Goal: Task Accomplishment & Management: Use online tool/utility

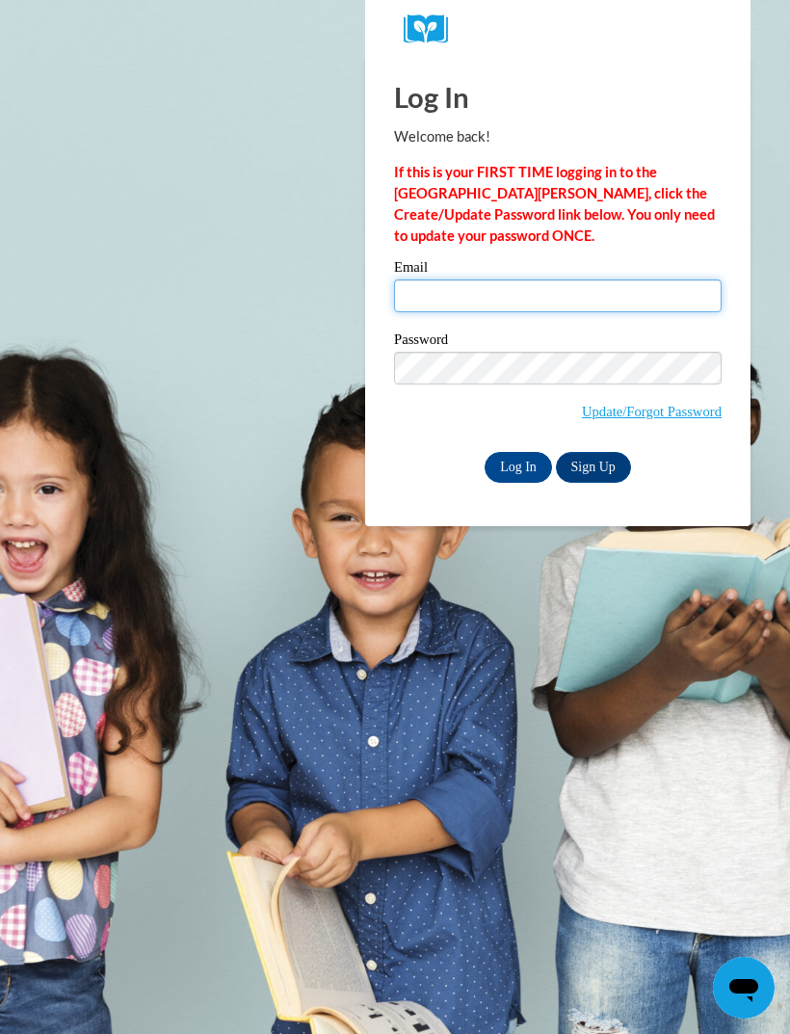
type input "katgilbert81@gmail.com"
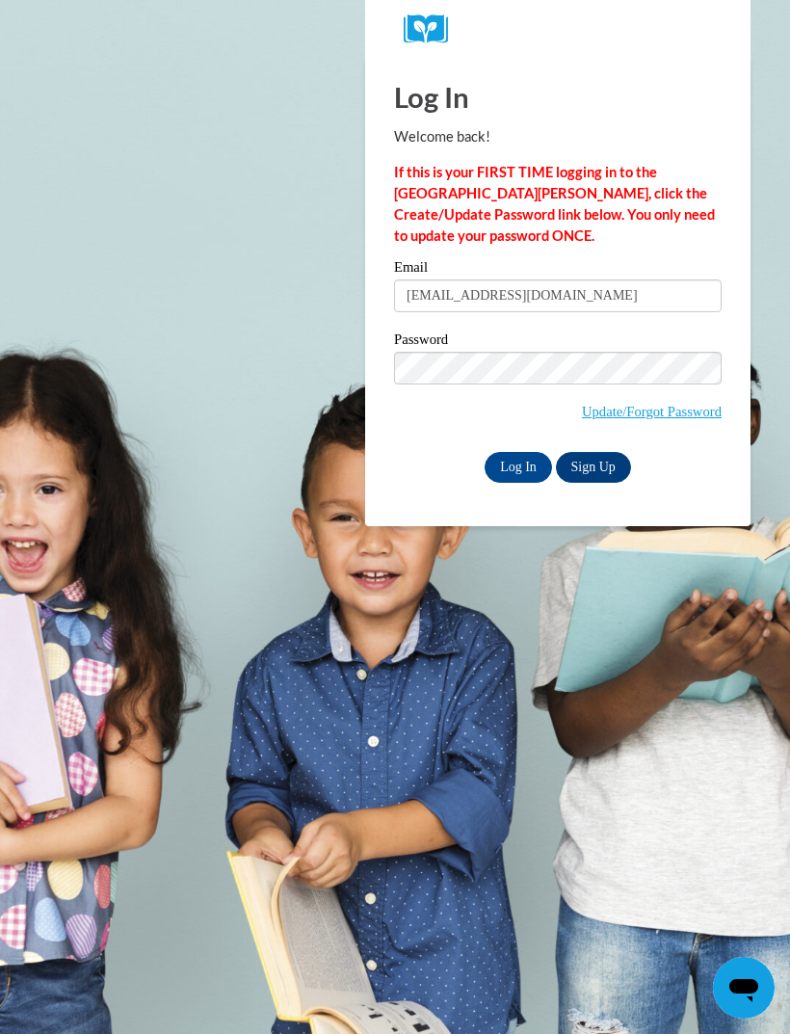
click at [518, 465] on input "Log In" at bounding box center [518, 467] width 67 height 31
click at [521, 466] on input "Log In" at bounding box center [518, 467] width 67 height 31
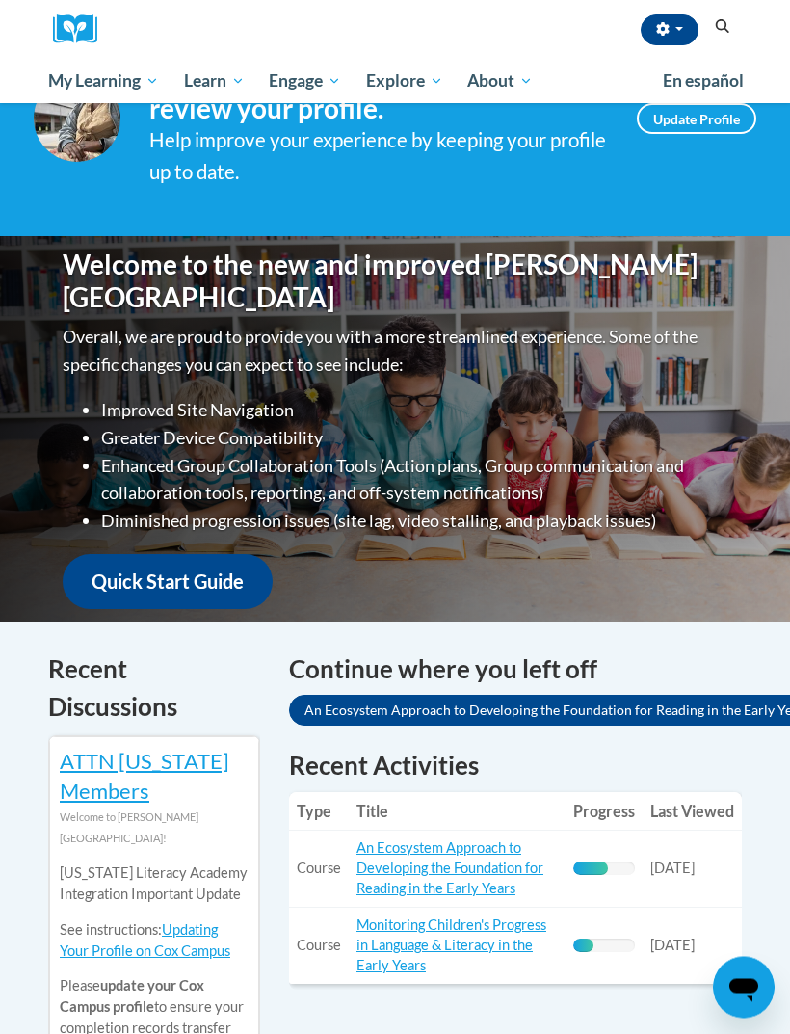
scroll to position [101, 0]
click at [450, 866] on link "An Ecosystem Approach to Developing the Foundation for Reading in the Early Yea…" at bounding box center [450, 867] width 187 height 57
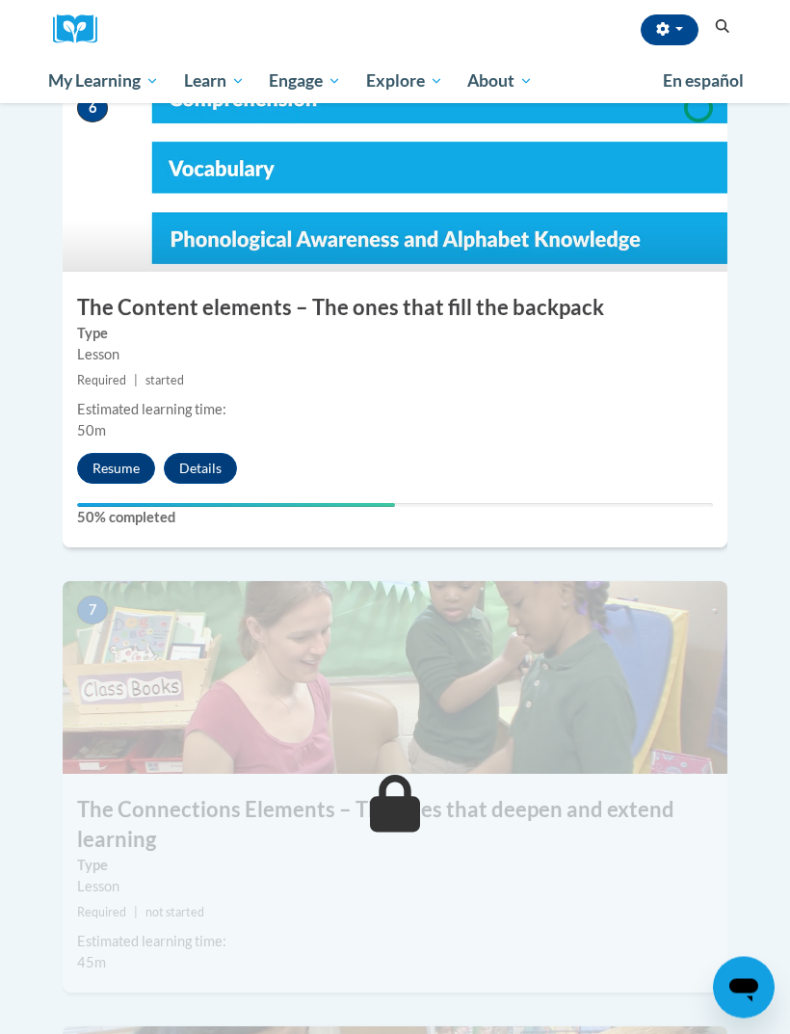
scroll to position [3167, 0]
click at [111, 453] on button "Resume" at bounding box center [116, 468] width 78 height 31
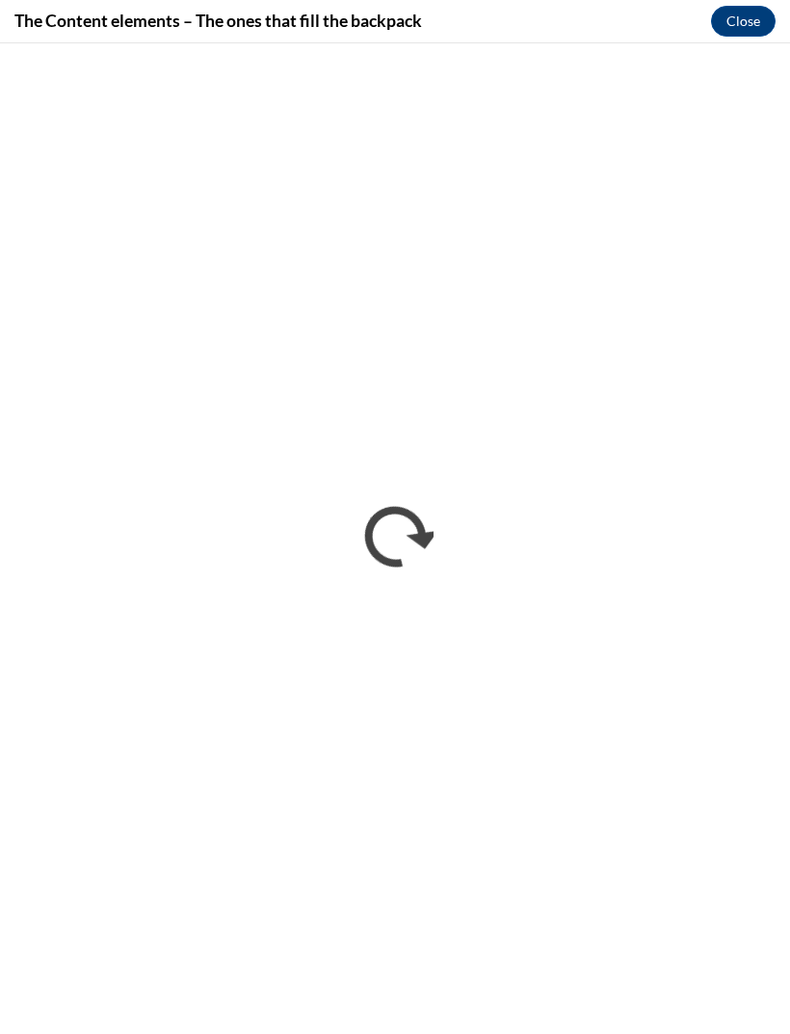
scroll to position [3198, 0]
click at [743, 27] on button "Close" at bounding box center [743, 21] width 65 height 31
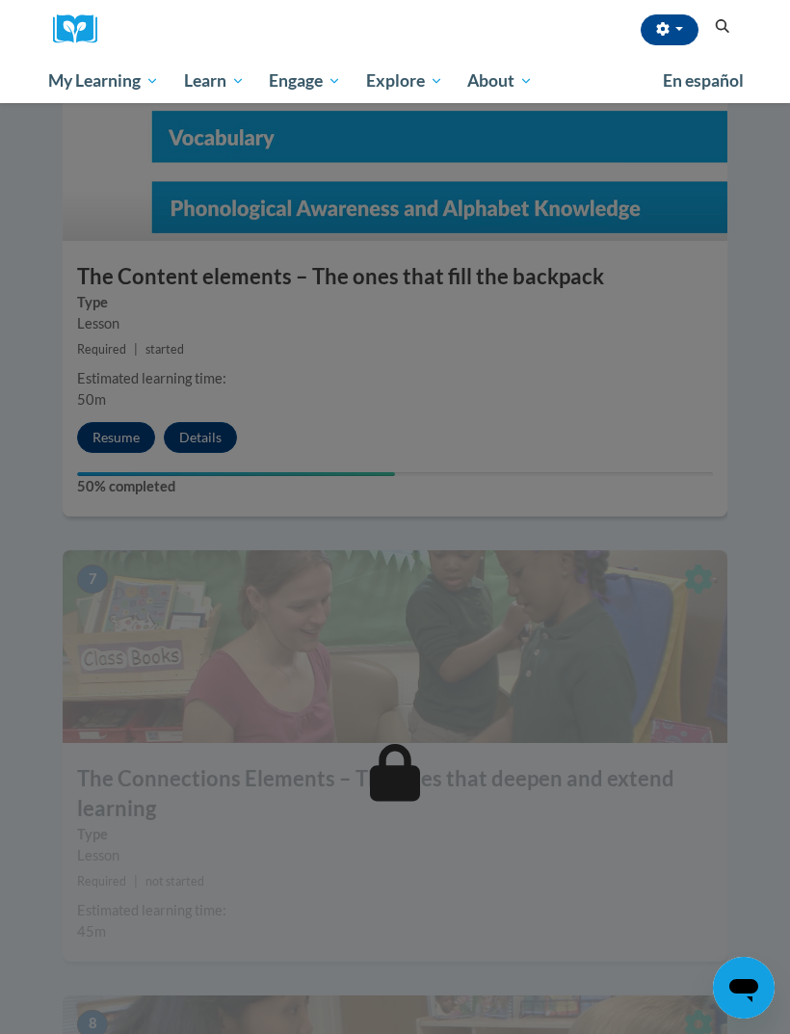
click at [654, 733] on div at bounding box center [395, 517] width 790 height 1034
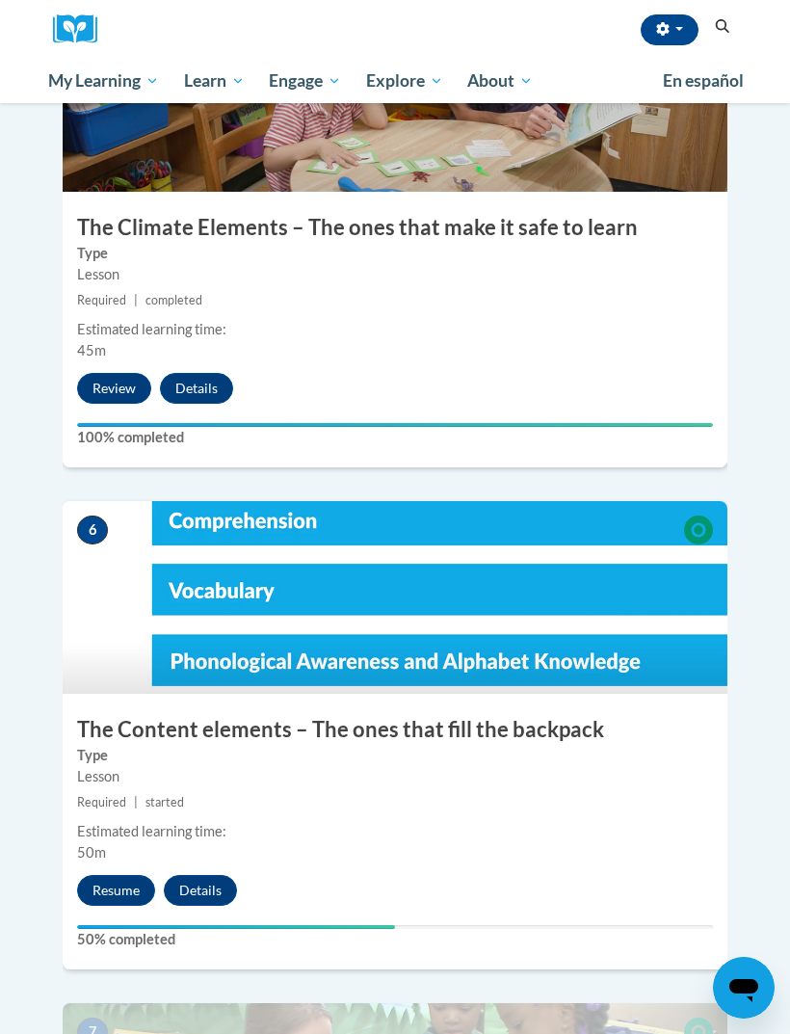
scroll to position [2737, 0]
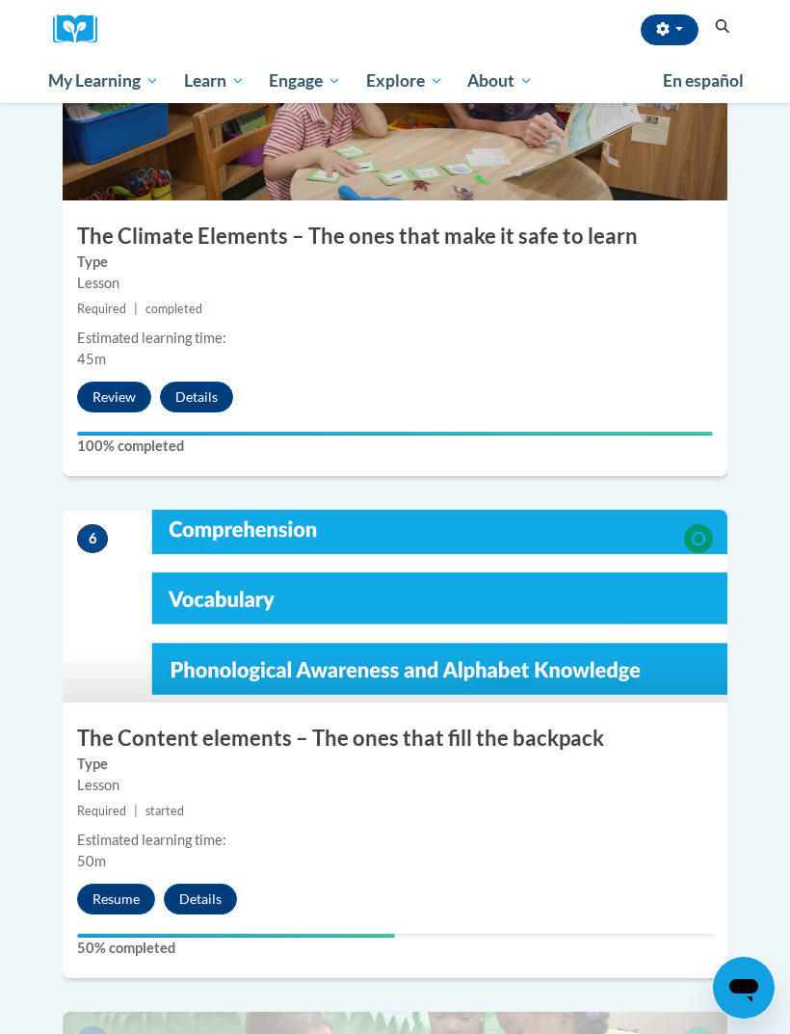
click at [117, 884] on button "Resume" at bounding box center [116, 899] width 78 height 31
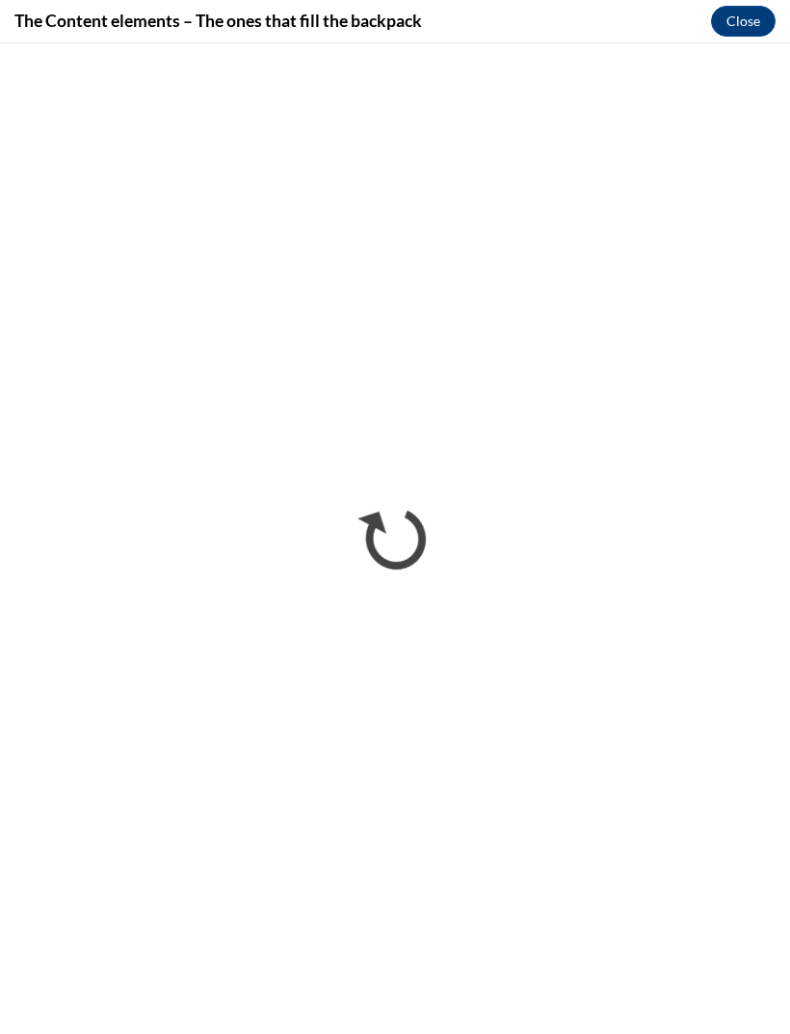
scroll to position [0, 0]
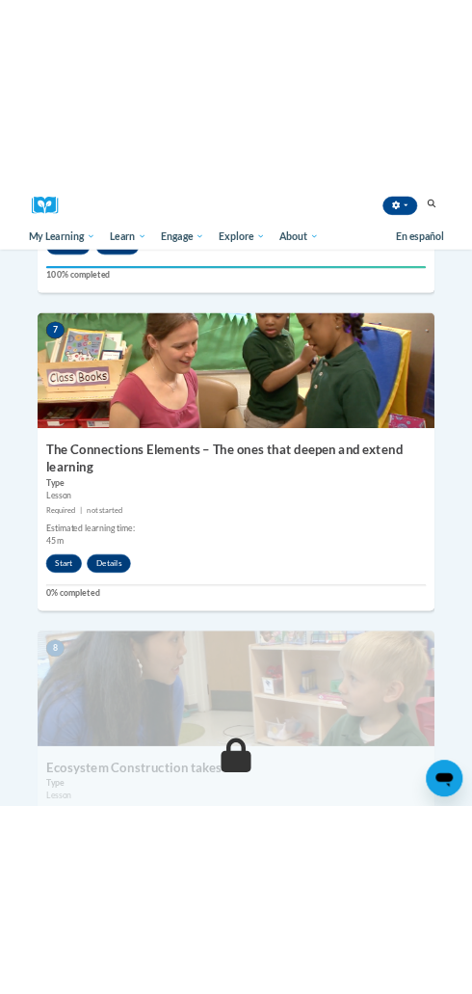
scroll to position [3571, 0]
